Goal: Information Seeking & Learning: Learn about a topic

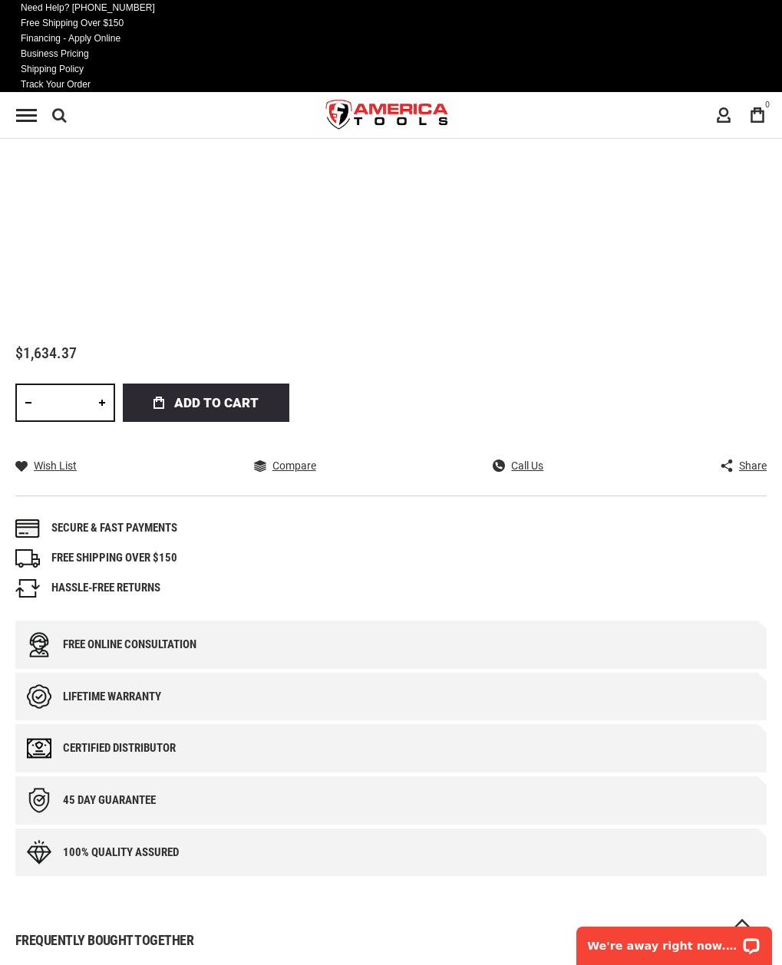
scroll to position [782, 0]
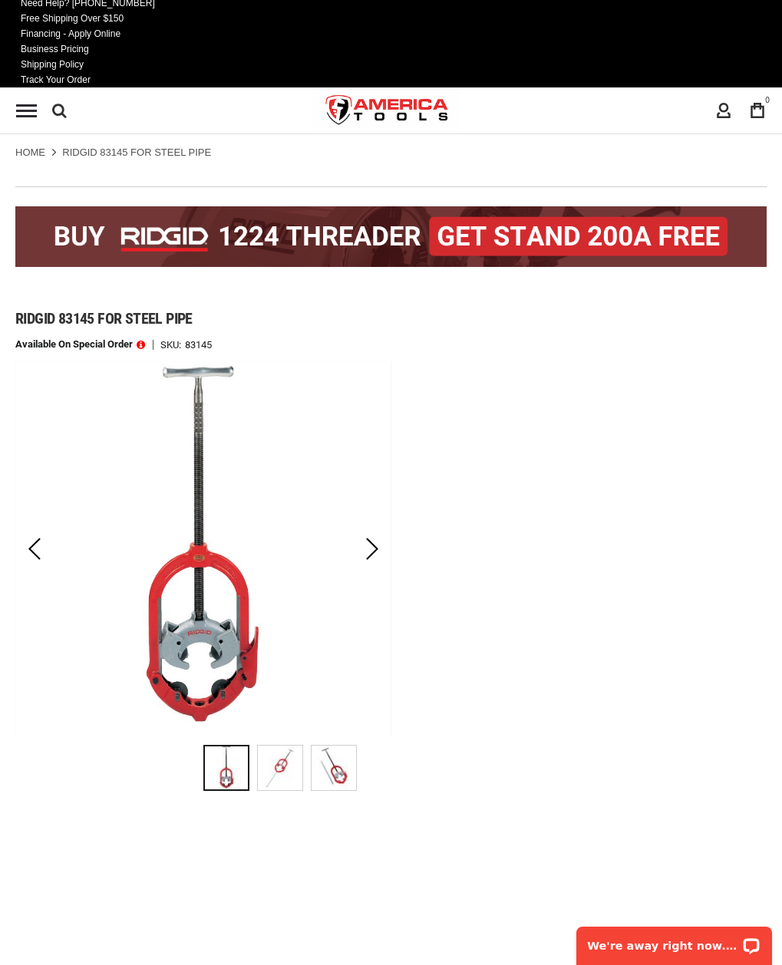
scroll to position [0, 0]
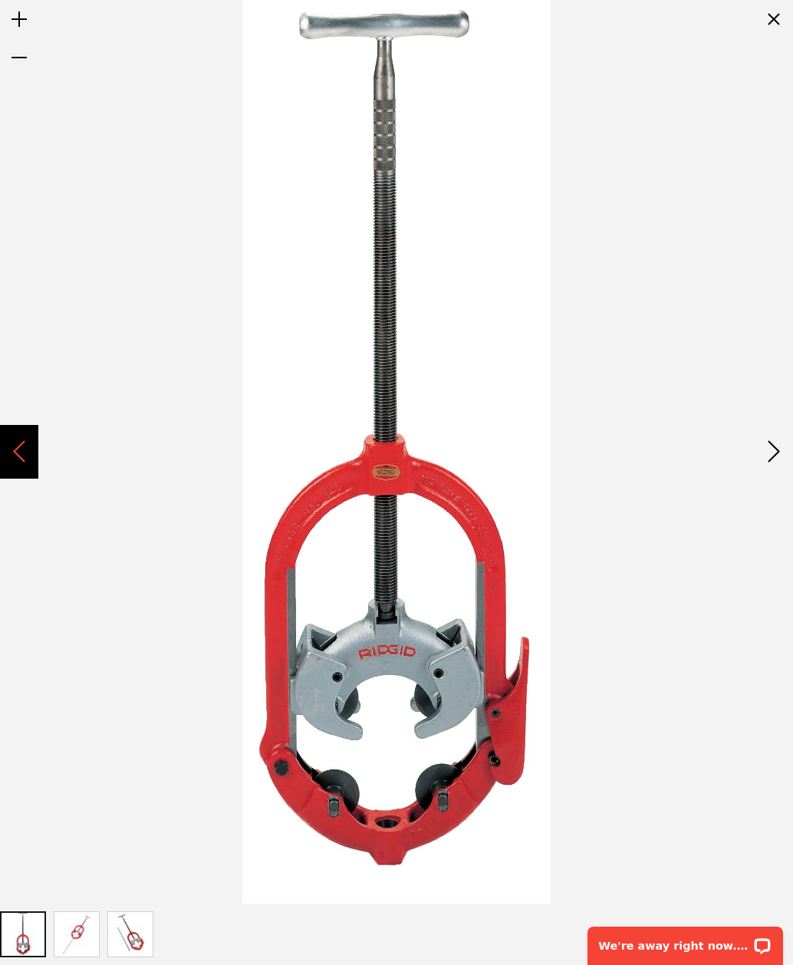
click at [29, 455] on div "Previous" at bounding box center [19, 452] width 38 height 54
